Goal: Task Accomplishment & Management: Use online tool/utility

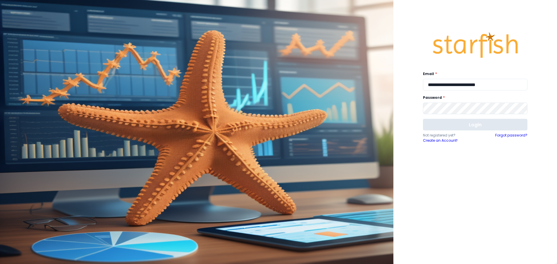
click at [475, 126] on button "Login" at bounding box center [475, 125] width 105 height 12
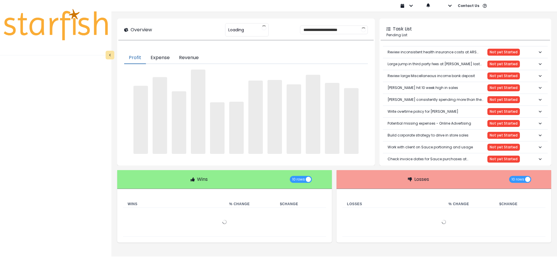
type input "**********"
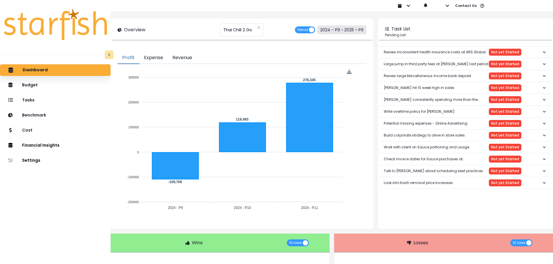
click at [358, 32] on button "2024 - P9 ~ 2025 - P9" at bounding box center [341, 30] width 49 height 9
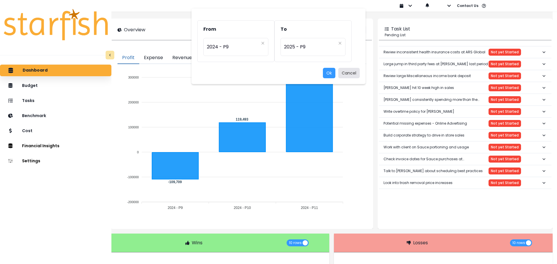
click at [350, 72] on button "Cancel" at bounding box center [348, 73] width 21 height 10
